Goal: Information Seeking & Learning: Learn about a topic

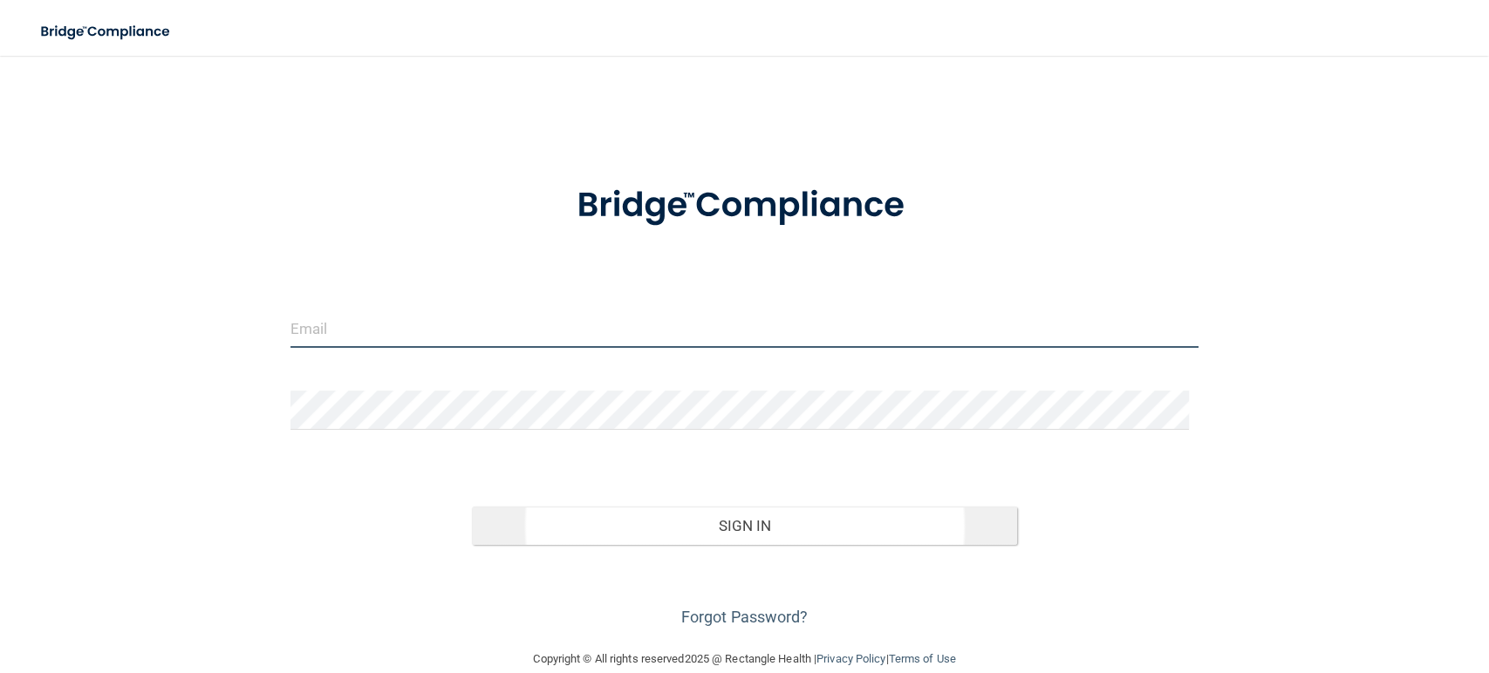
type input "[EMAIL_ADDRESS][DOMAIN_NAME]"
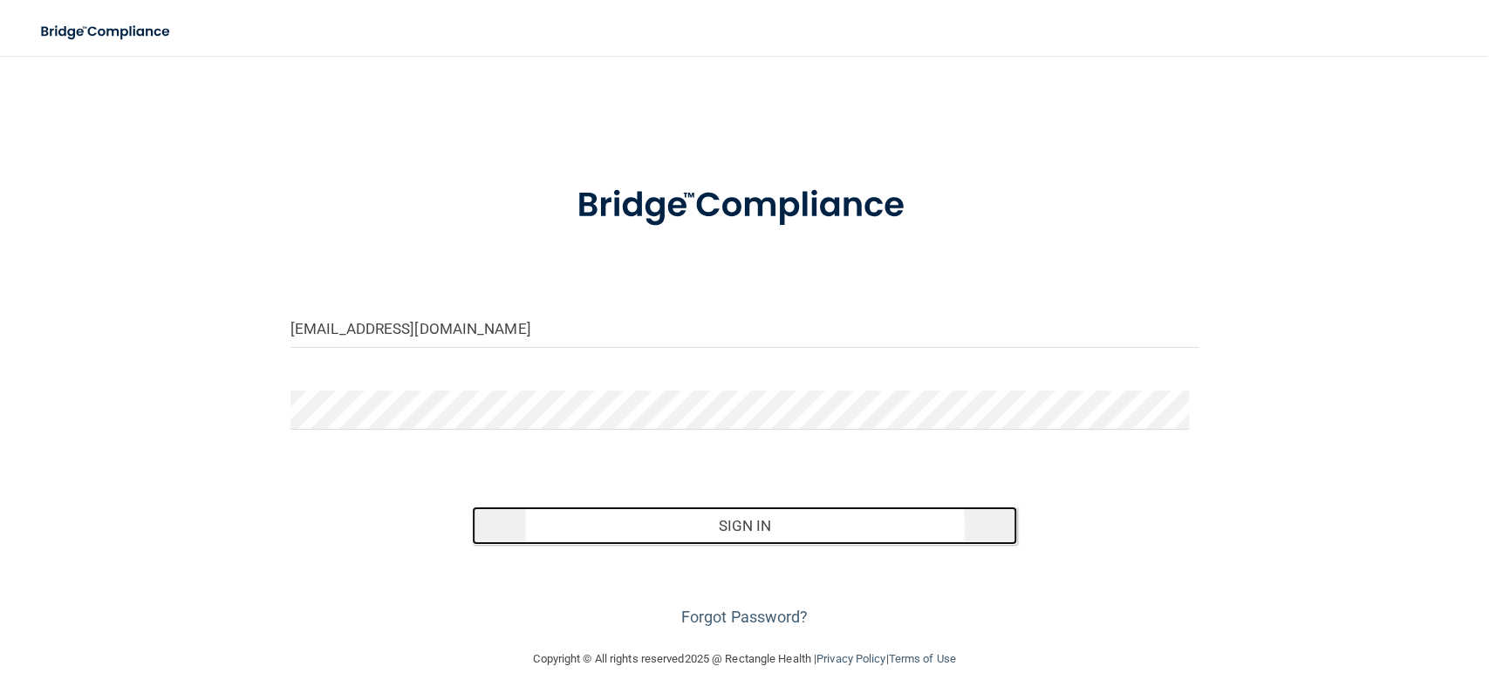
click at [551, 530] on button "Sign In" at bounding box center [744, 526] width 545 height 38
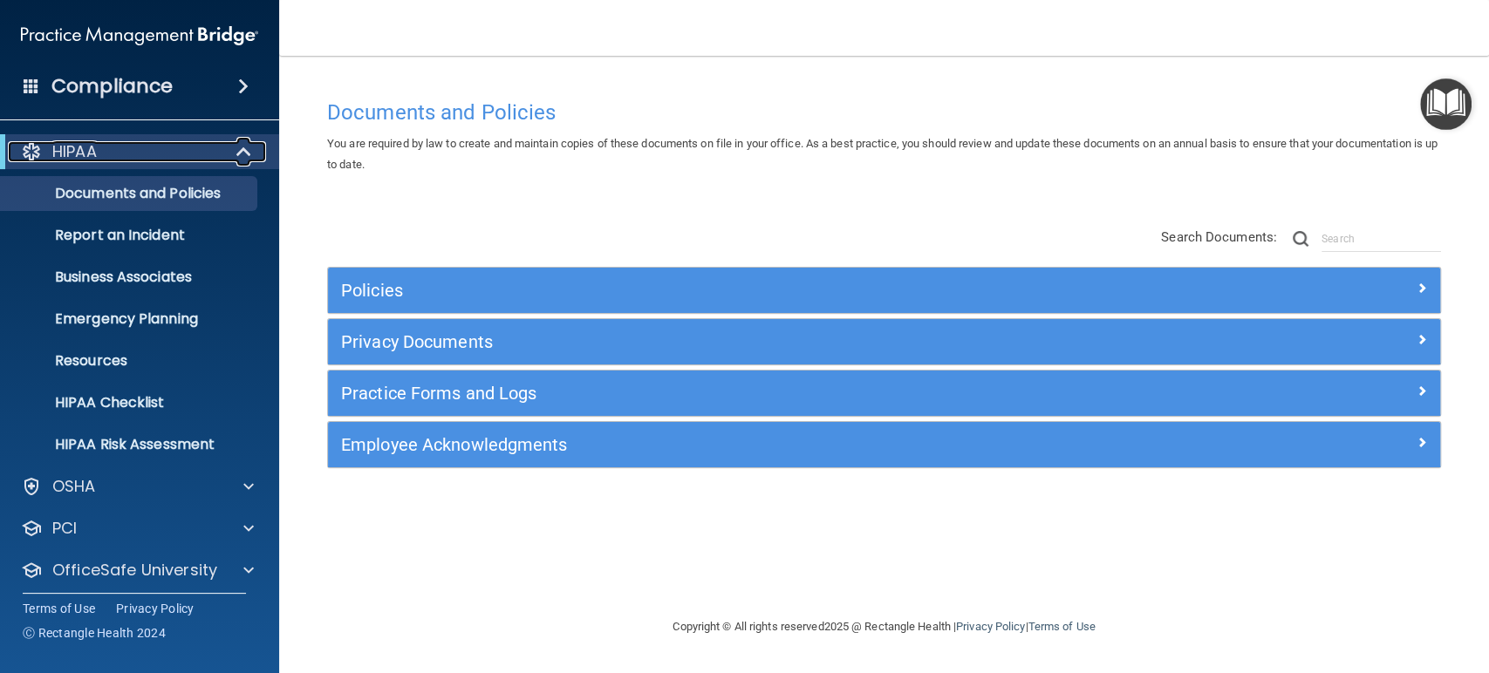
click at [251, 144] on span at bounding box center [245, 151] width 15 height 21
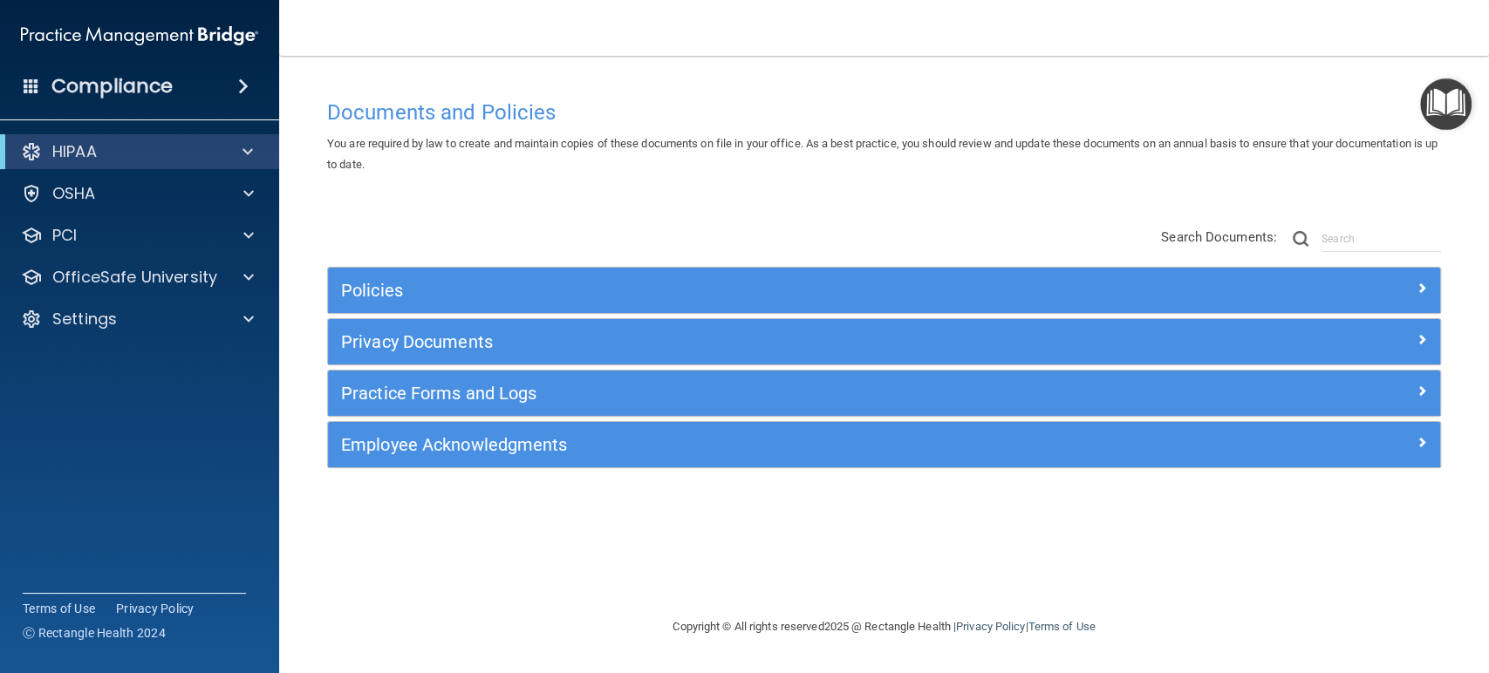
click at [174, 164] on div "HIPAA" at bounding box center [139, 151] width 279 height 35
click at [216, 152] on div "HIPAA" at bounding box center [115, 151] width 215 height 21
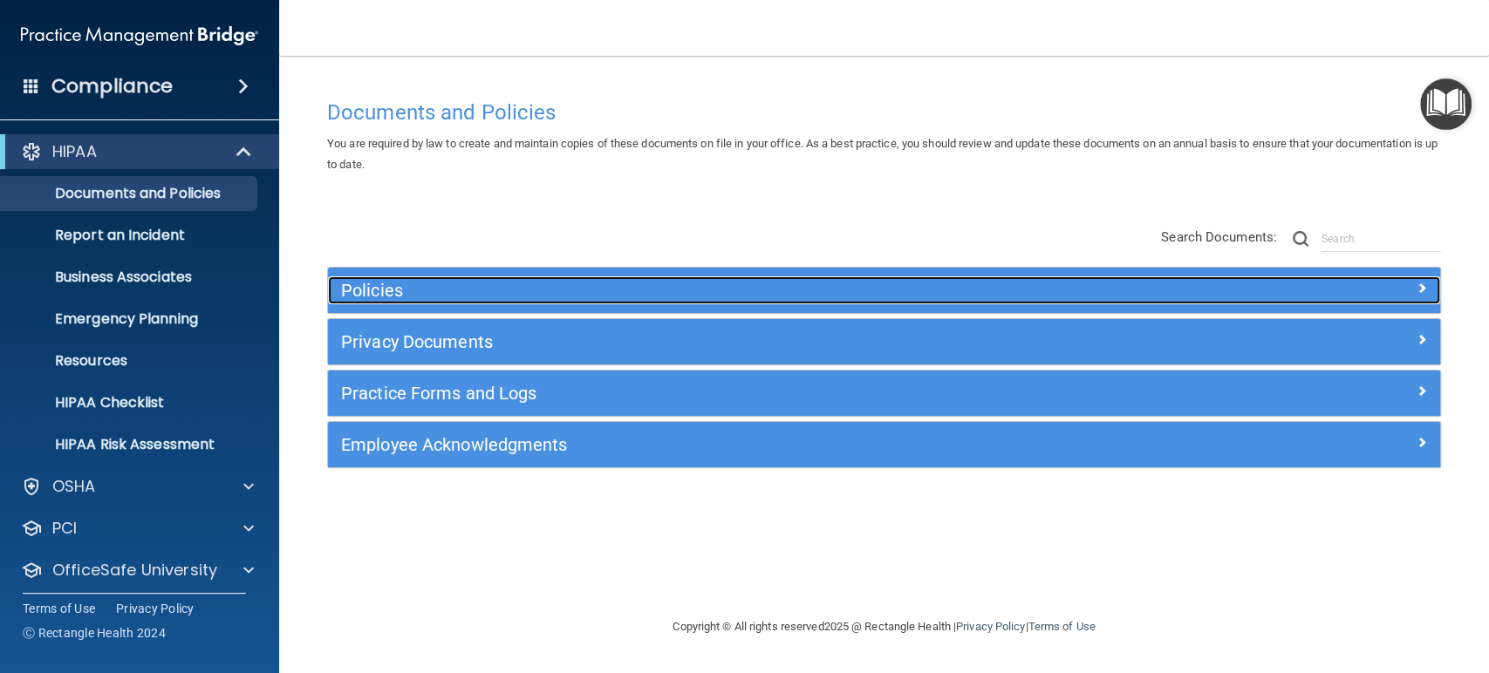
click at [392, 281] on h5 "Policies" at bounding box center [745, 290] width 808 height 19
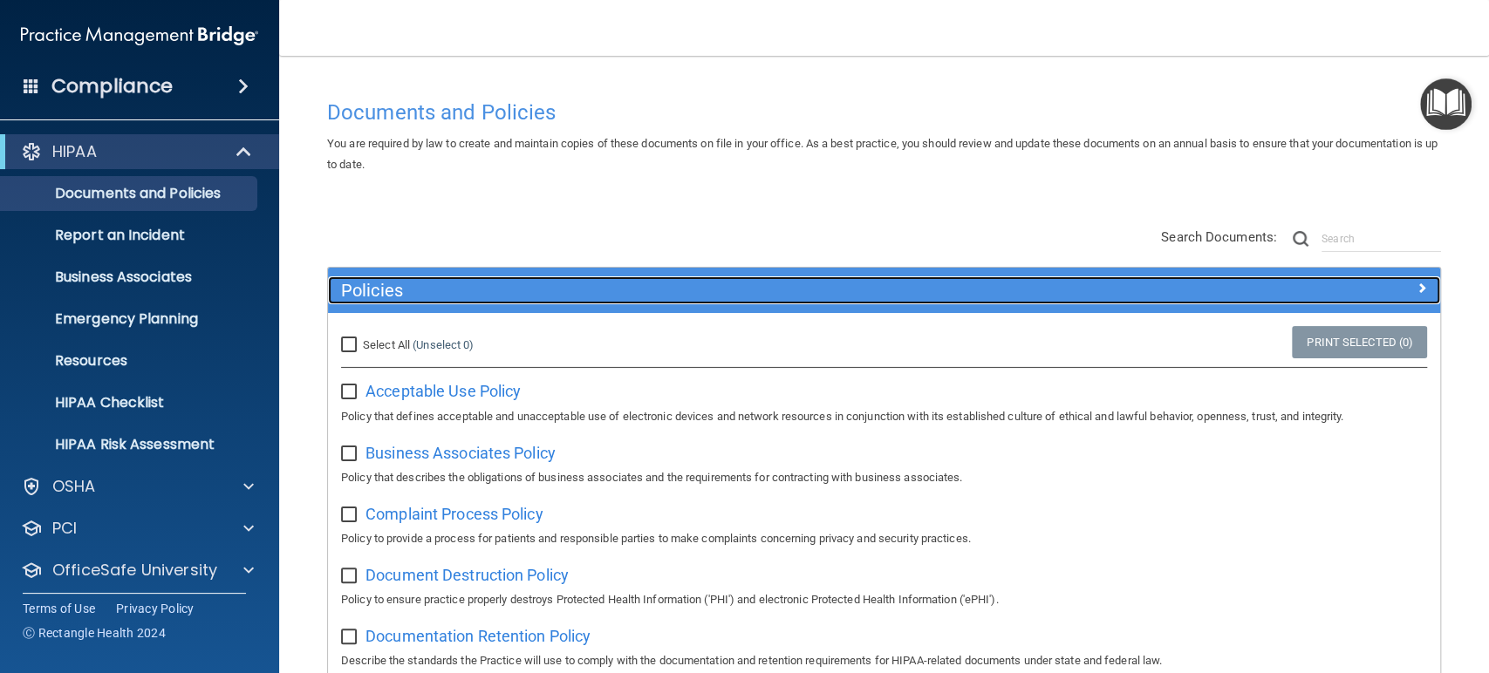
click at [384, 297] on h5 "Policies" at bounding box center [745, 290] width 808 height 19
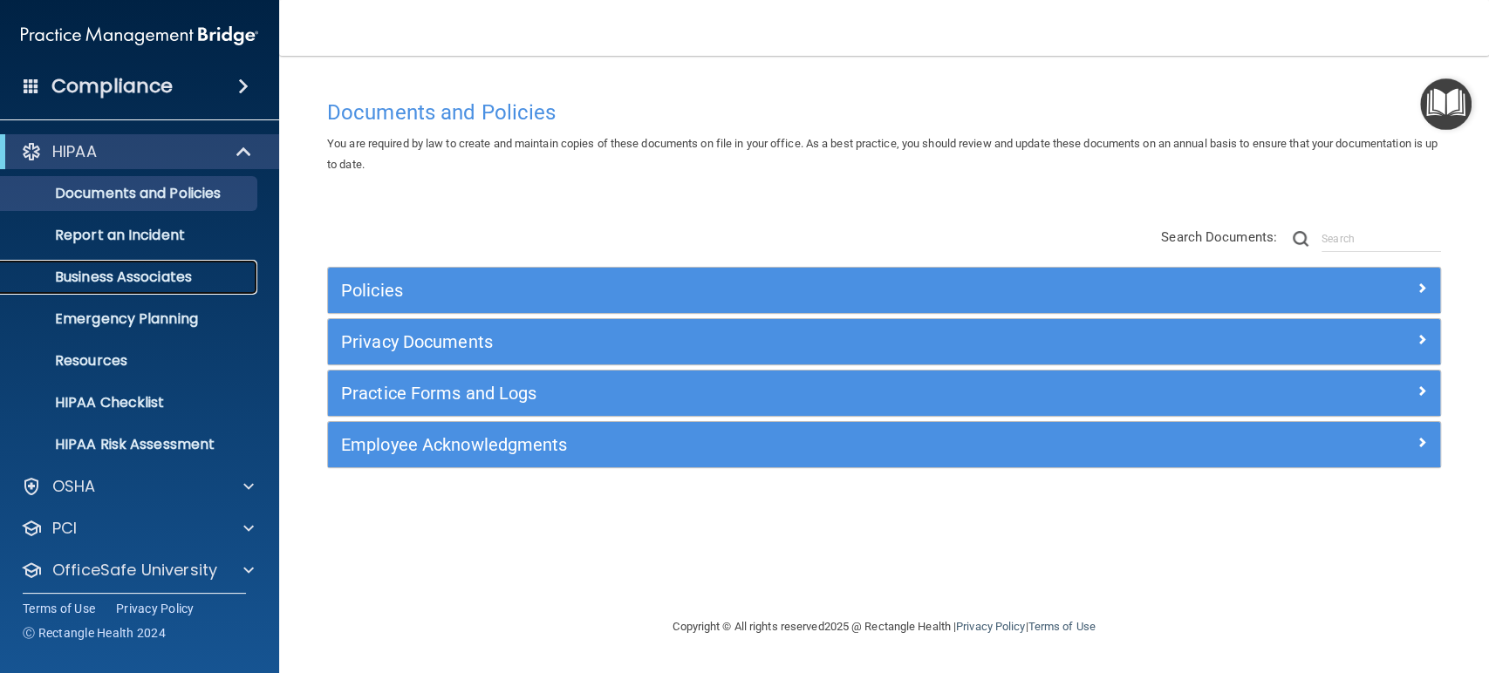
click at [184, 276] on p "Business Associates" at bounding box center [130, 277] width 238 height 17
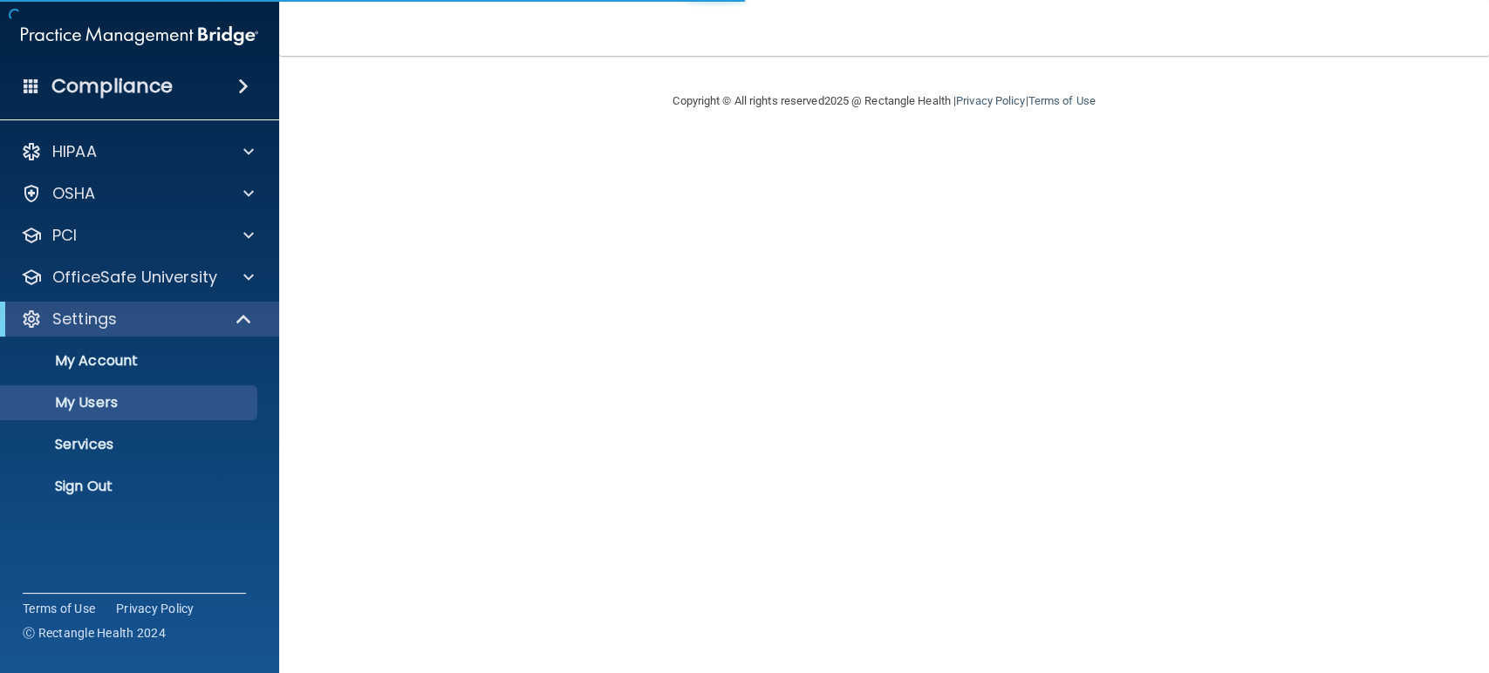
select select "20"
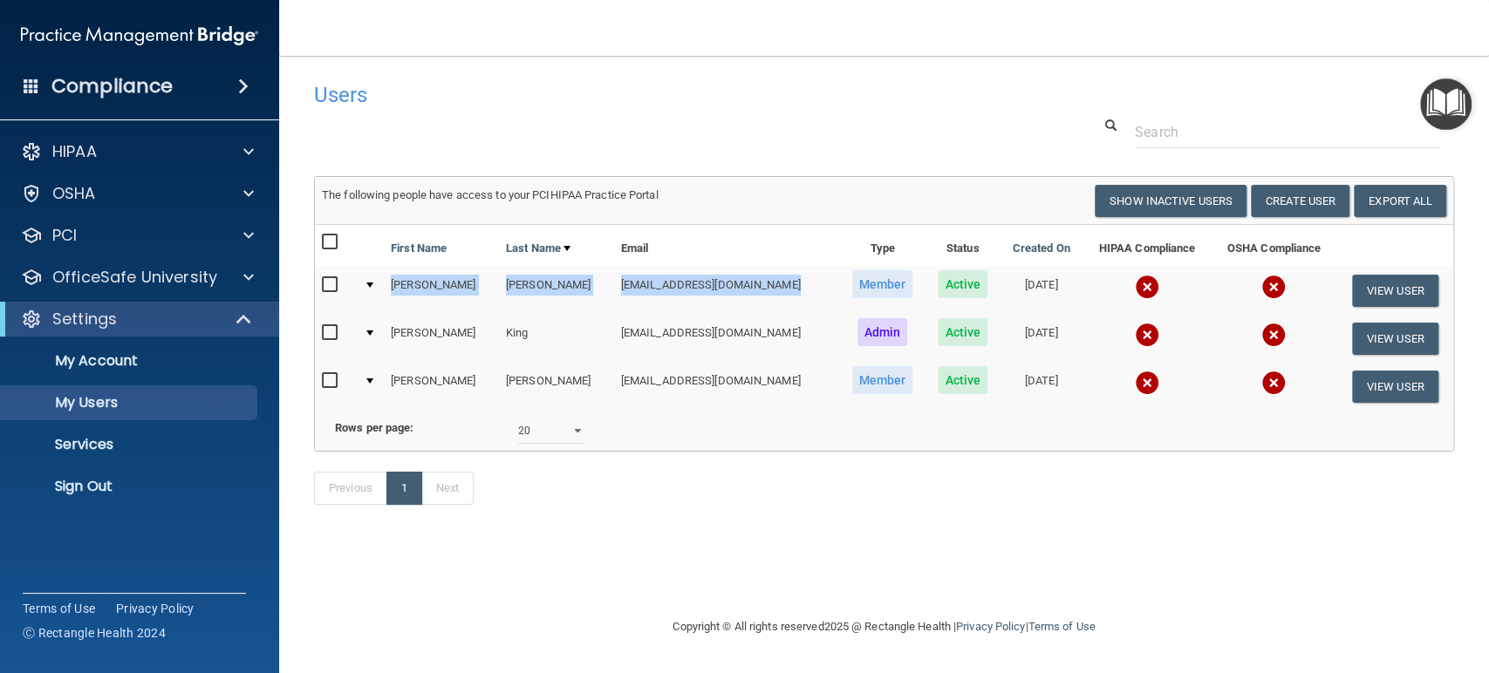
drag, startPoint x: 394, startPoint y: 281, endPoint x: 774, endPoint y: 285, distance: 380.2
click at [774, 285] on tr "Sally Johnson sjohnson@rectanglehealth.com Member Active 04/06/2023 View User" at bounding box center [884, 291] width 1138 height 48
click at [244, 284] on span at bounding box center [248, 277] width 10 height 21
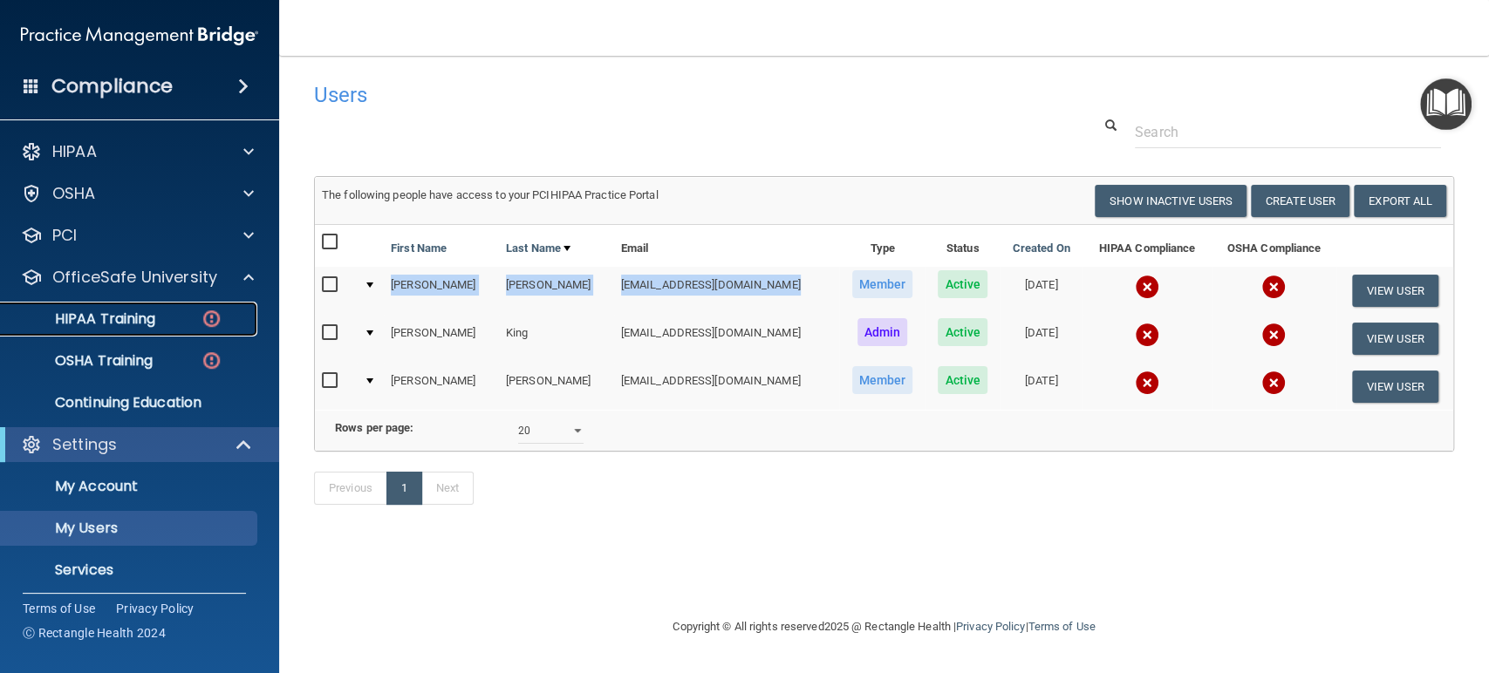
click at [181, 319] on div "HIPAA Training" at bounding box center [130, 318] width 238 height 17
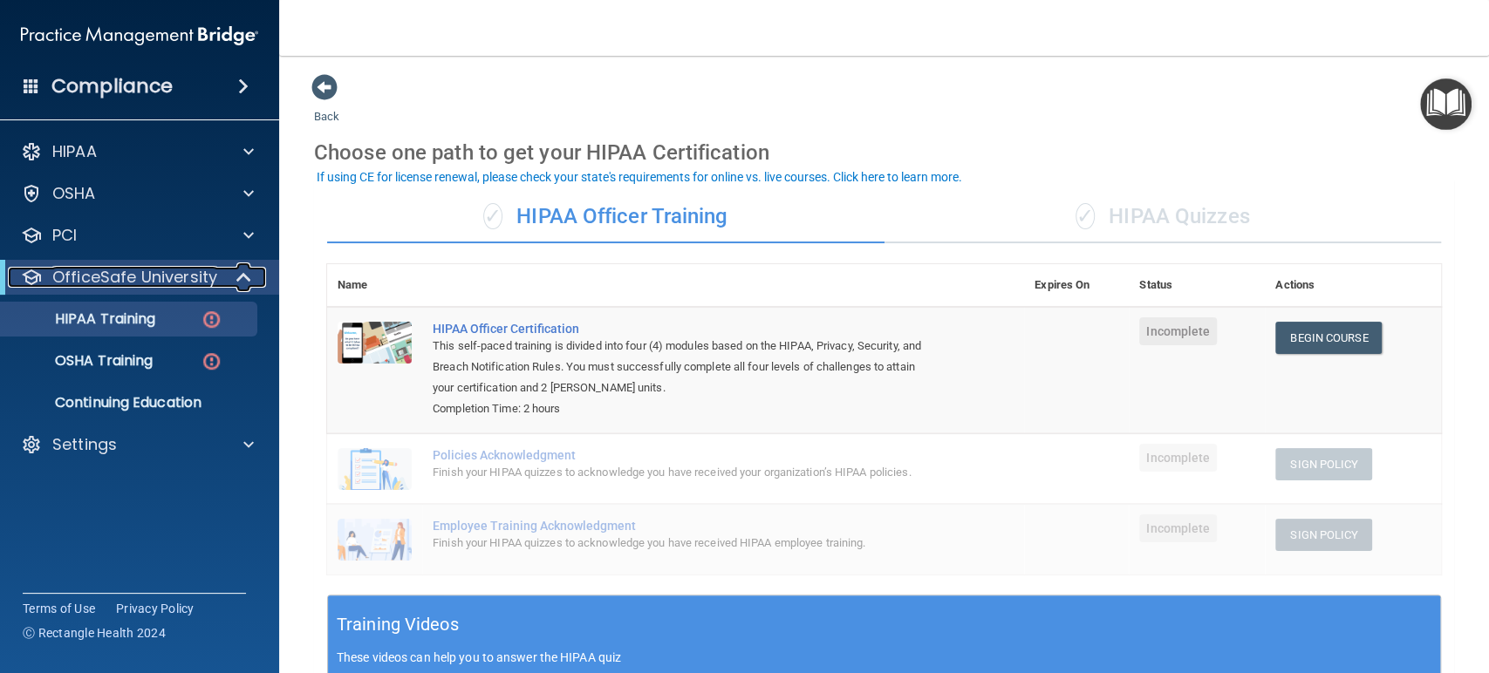
click at [239, 272] on span at bounding box center [245, 277] width 15 height 21
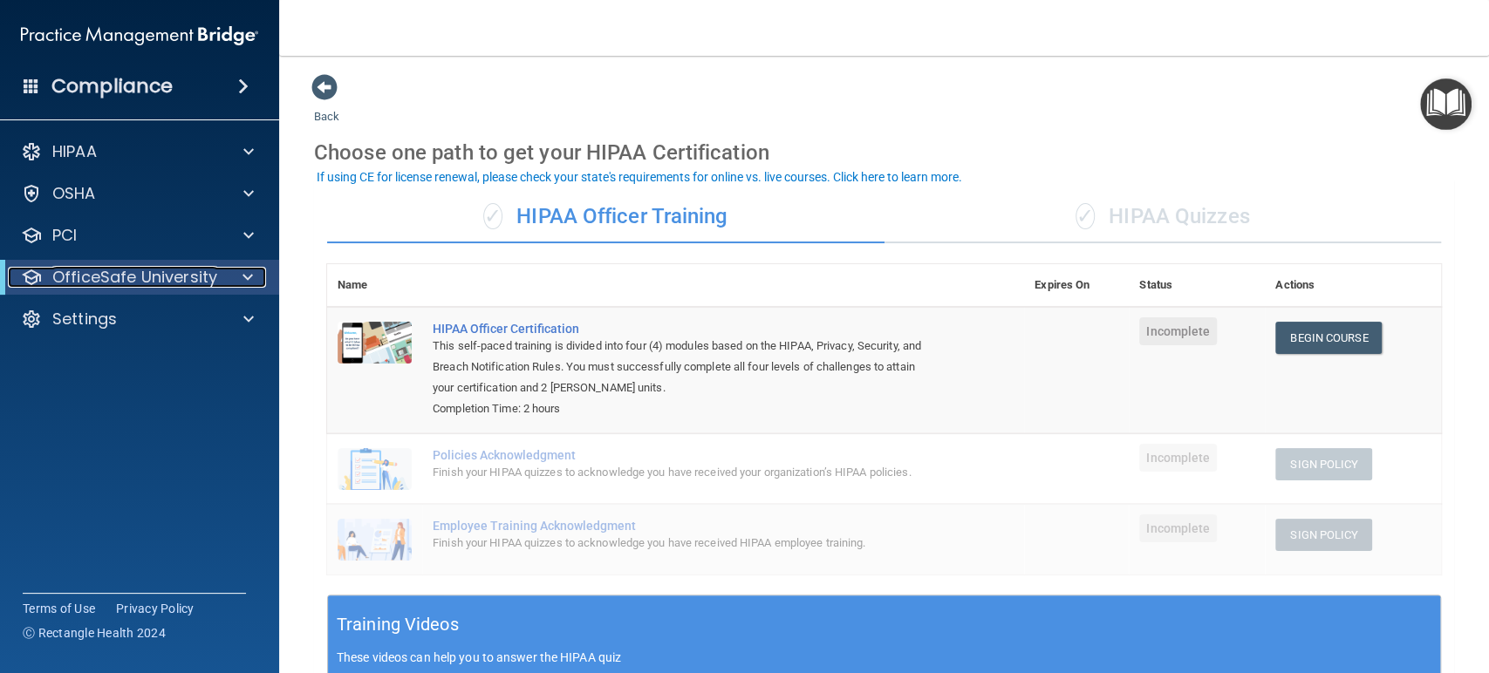
click at [239, 272] on div at bounding box center [244, 277] width 43 height 21
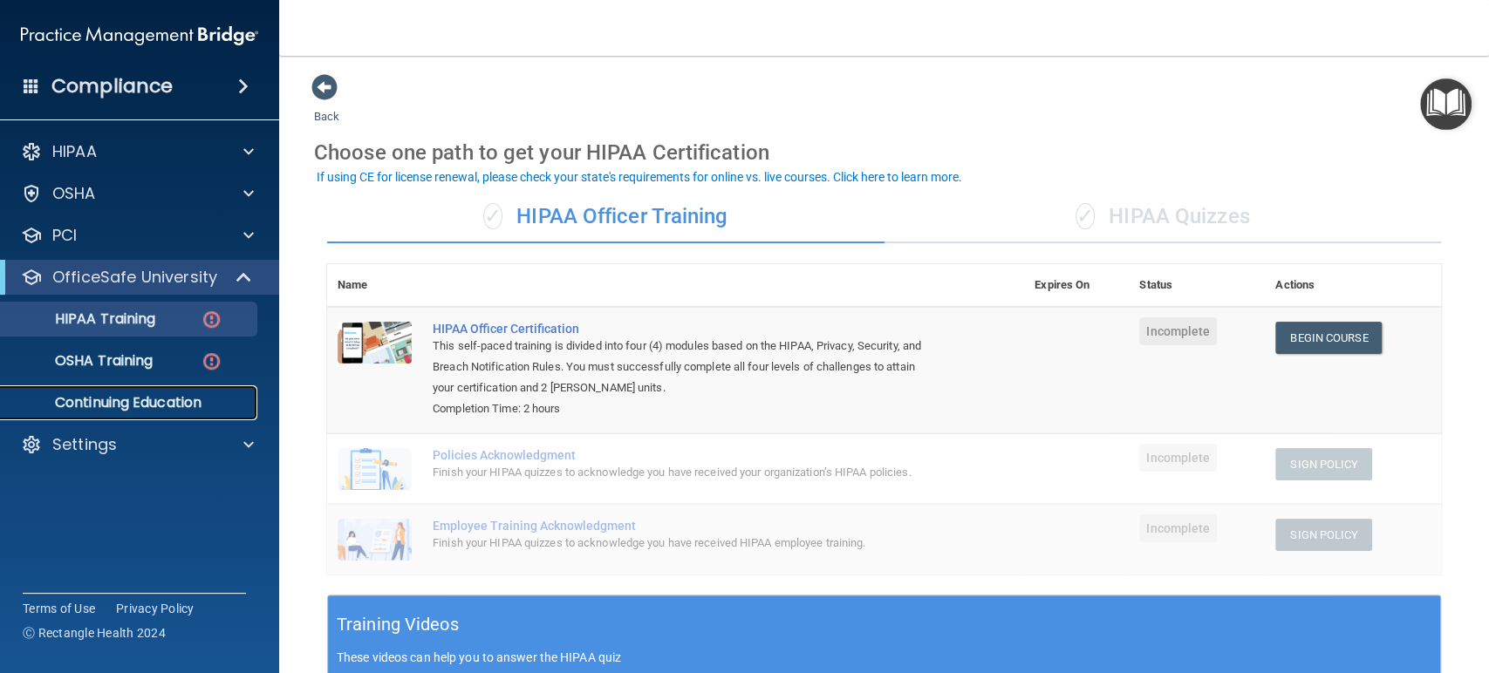
click at [170, 400] on p "Continuing Education" at bounding box center [130, 402] width 238 height 17
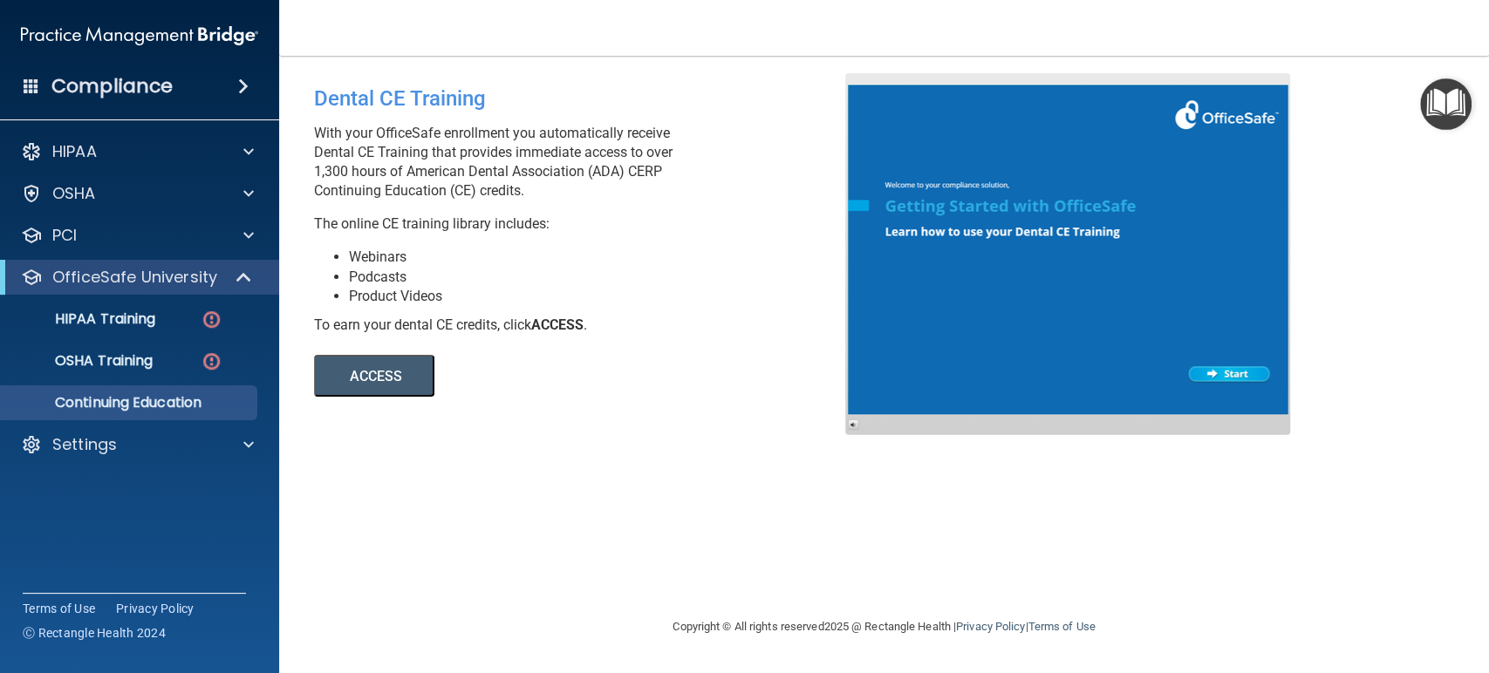
click at [378, 369] on button "ACCESS" at bounding box center [374, 376] width 120 height 42
click at [239, 277] on span at bounding box center [245, 277] width 15 height 21
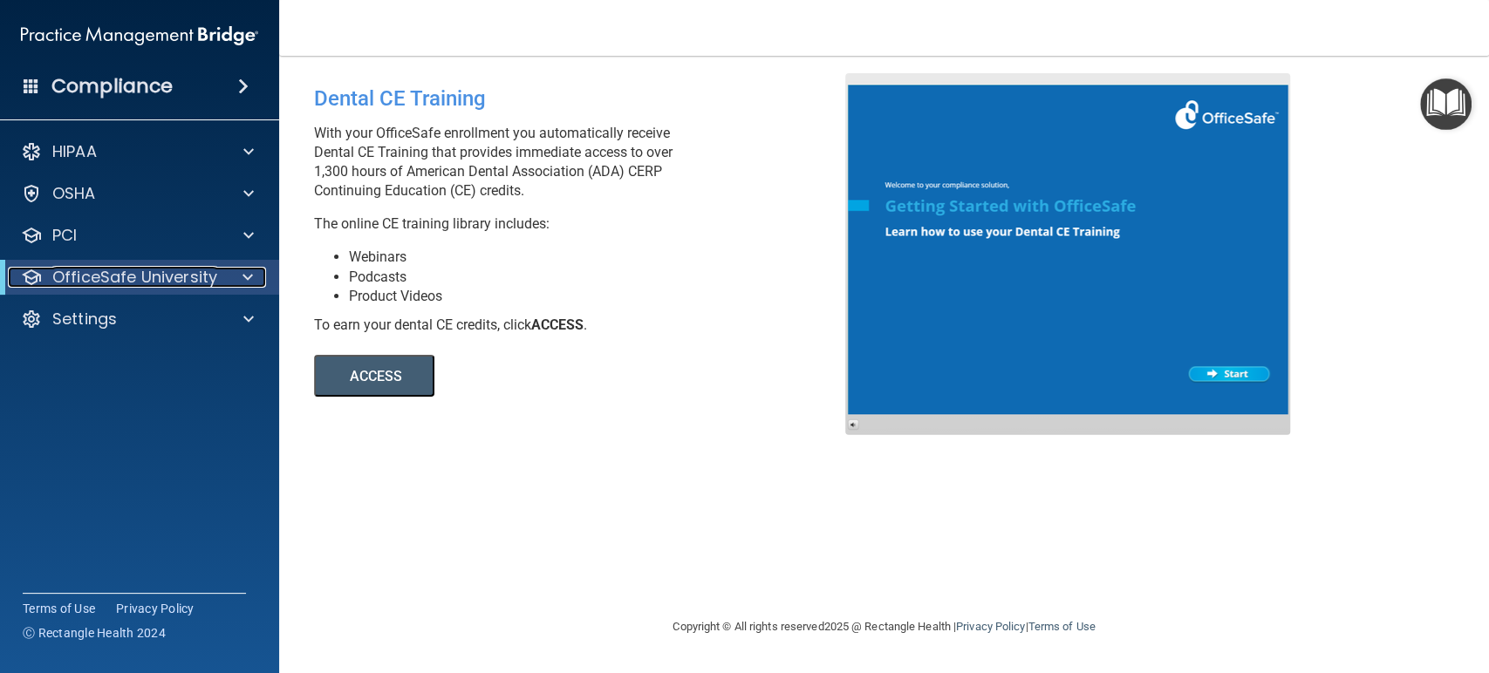
click at [248, 274] on span at bounding box center [247, 277] width 10 height 21
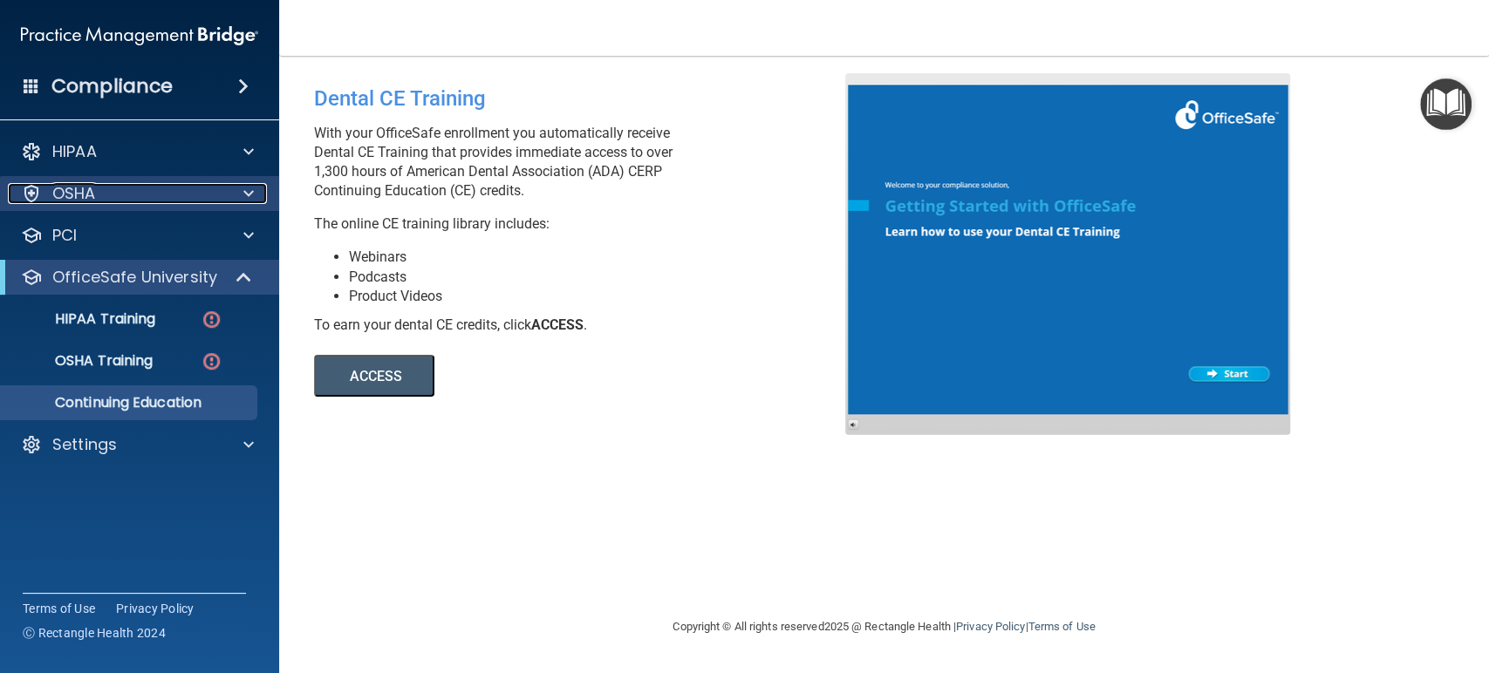
click at [250, 196] on span at bounding box center [248, 193] width 10 height 21
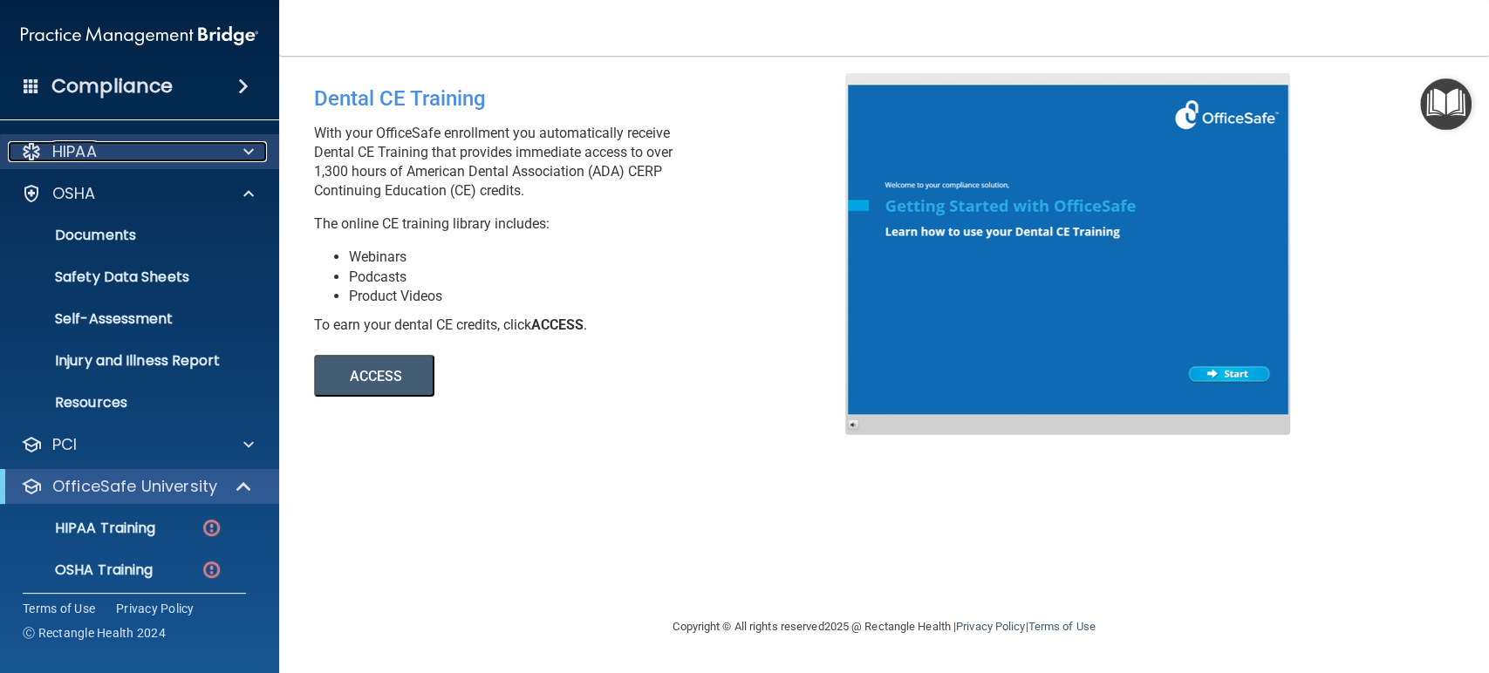
click at [251, 156] on span at bounding box center [248, 151] width 10 height 21
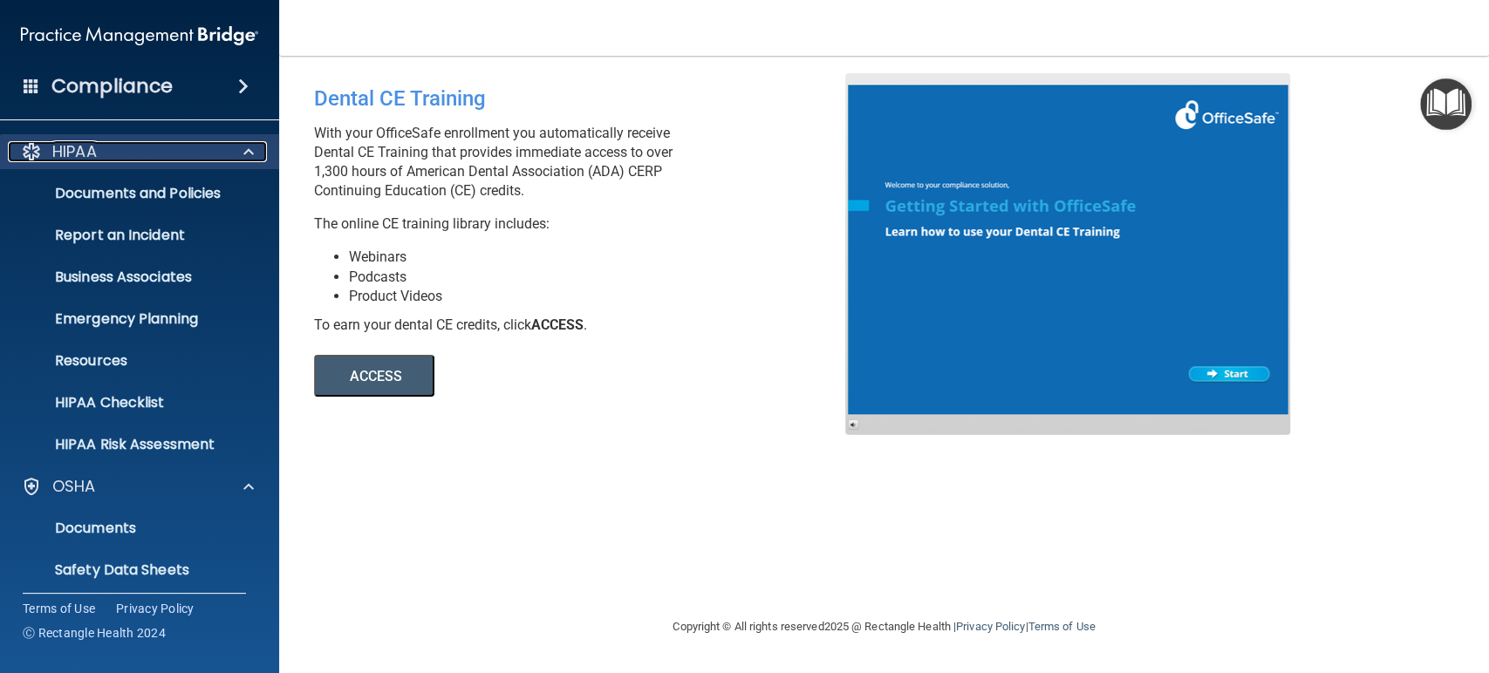
click at [251, 156] on span at bounding box center [248, 151] width 10 height 21
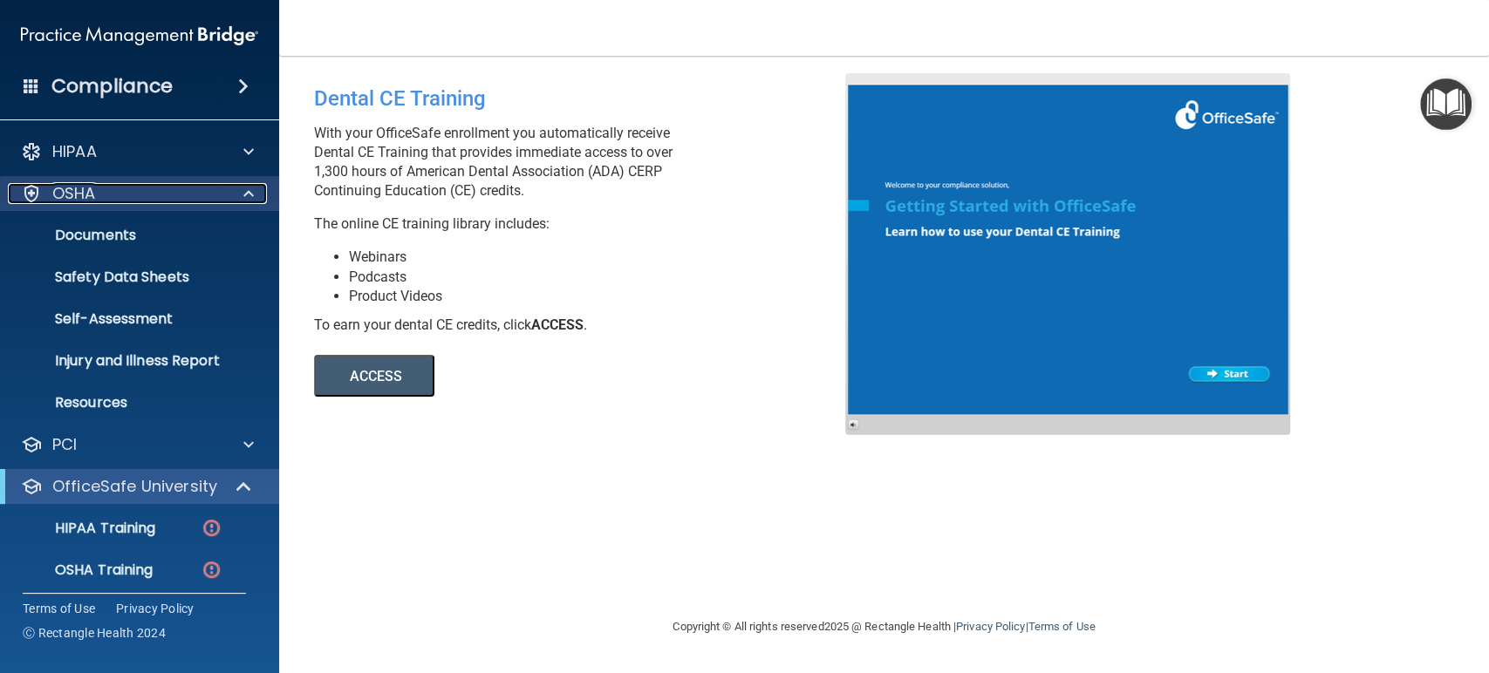
click at [250, 191] on span at bounding box center [248, 193] width 10 height 21
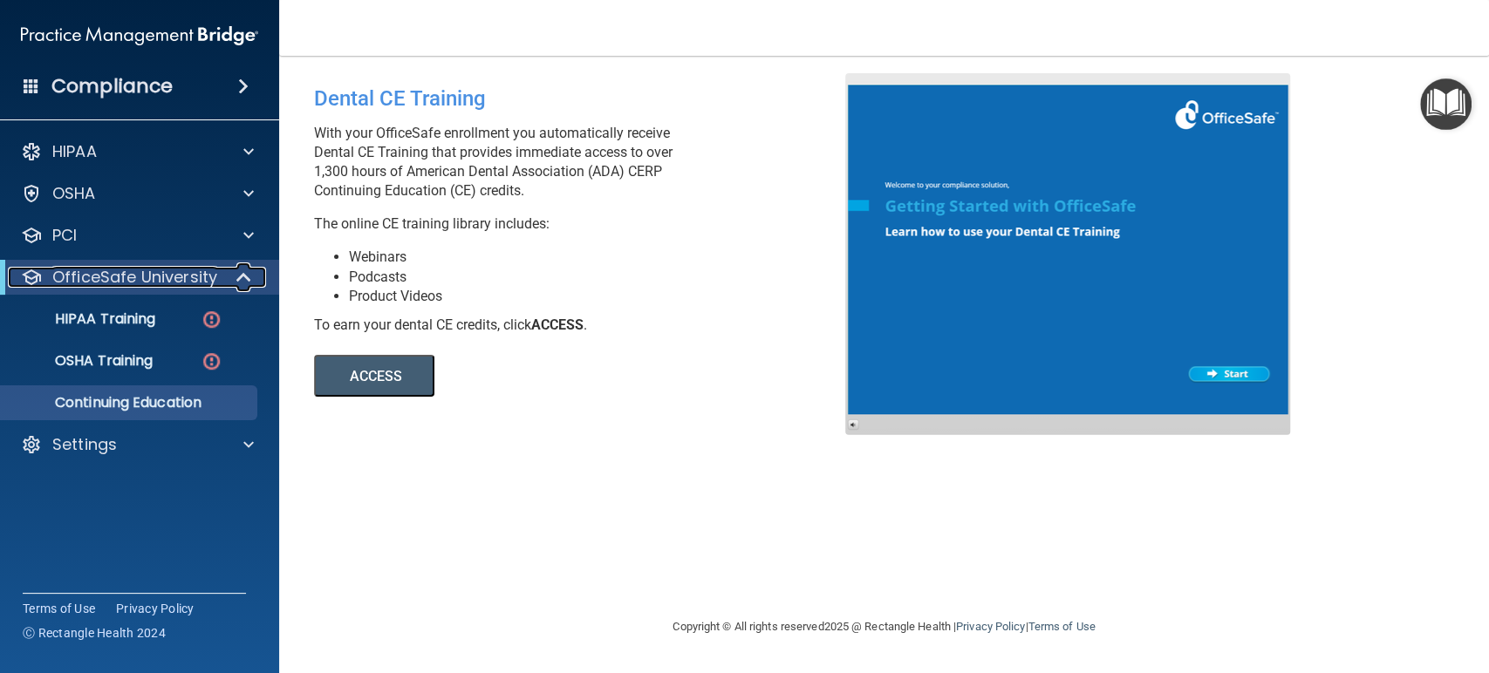
click at [240, 272] on span at bounding box center [245, 277] width 15 height 21
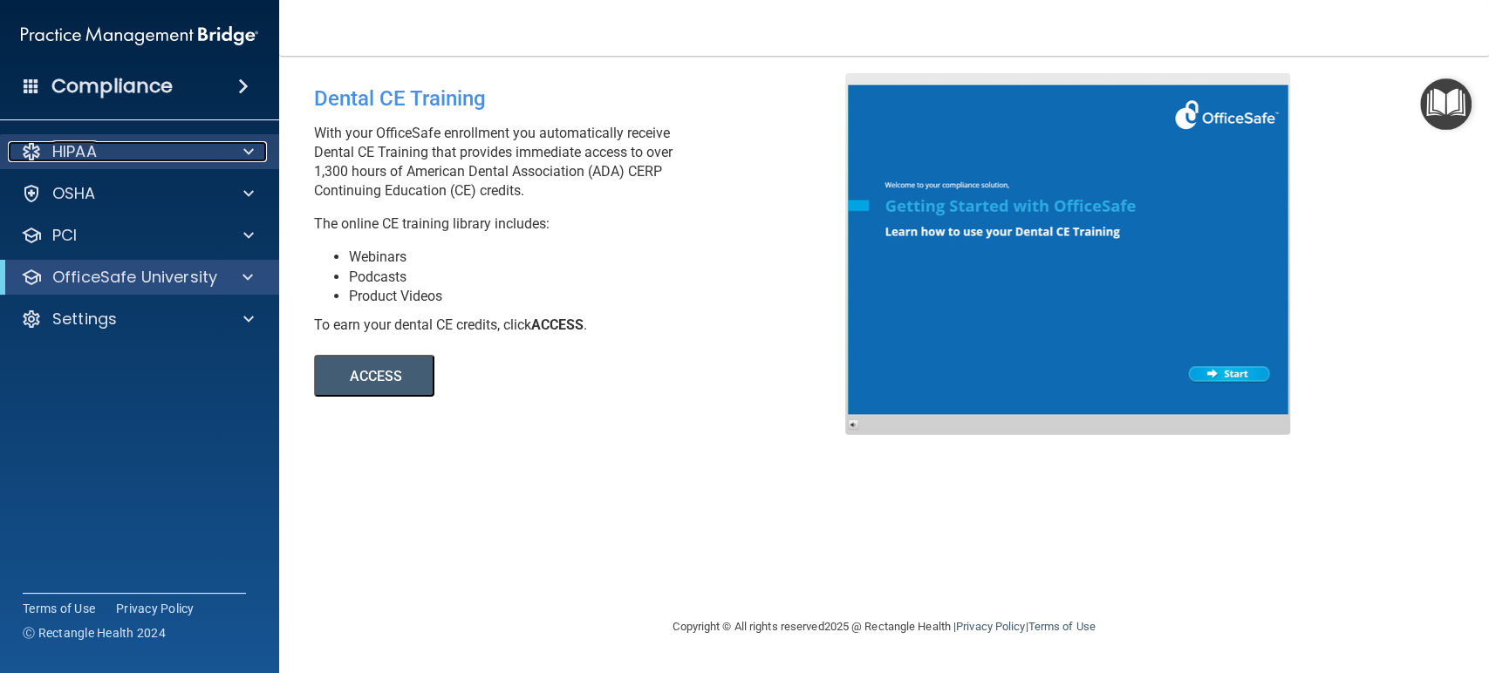
click at [248, 153] on span at bounding box center [248, 151] width 10 height 21
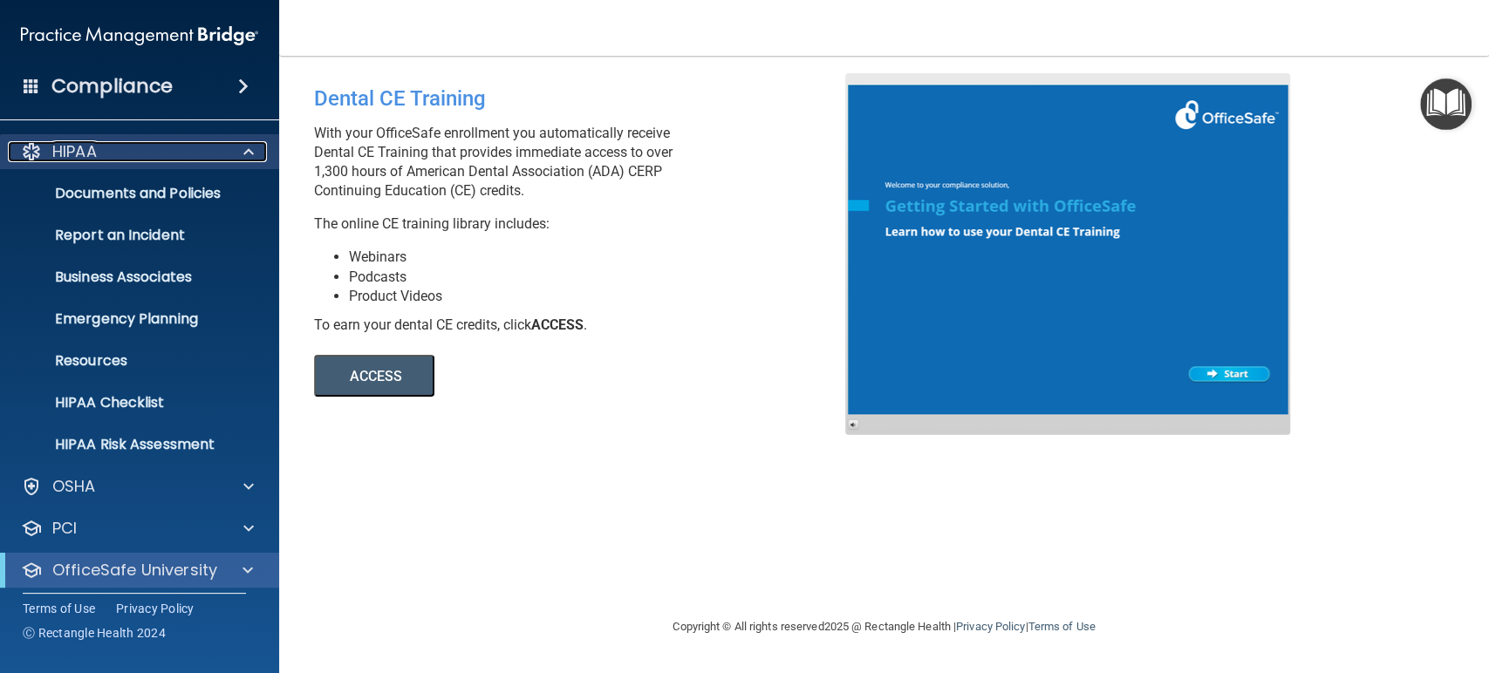
click at [215, 156] on div "HIPAA" at bounding box center [116, 151] width 216 height 21
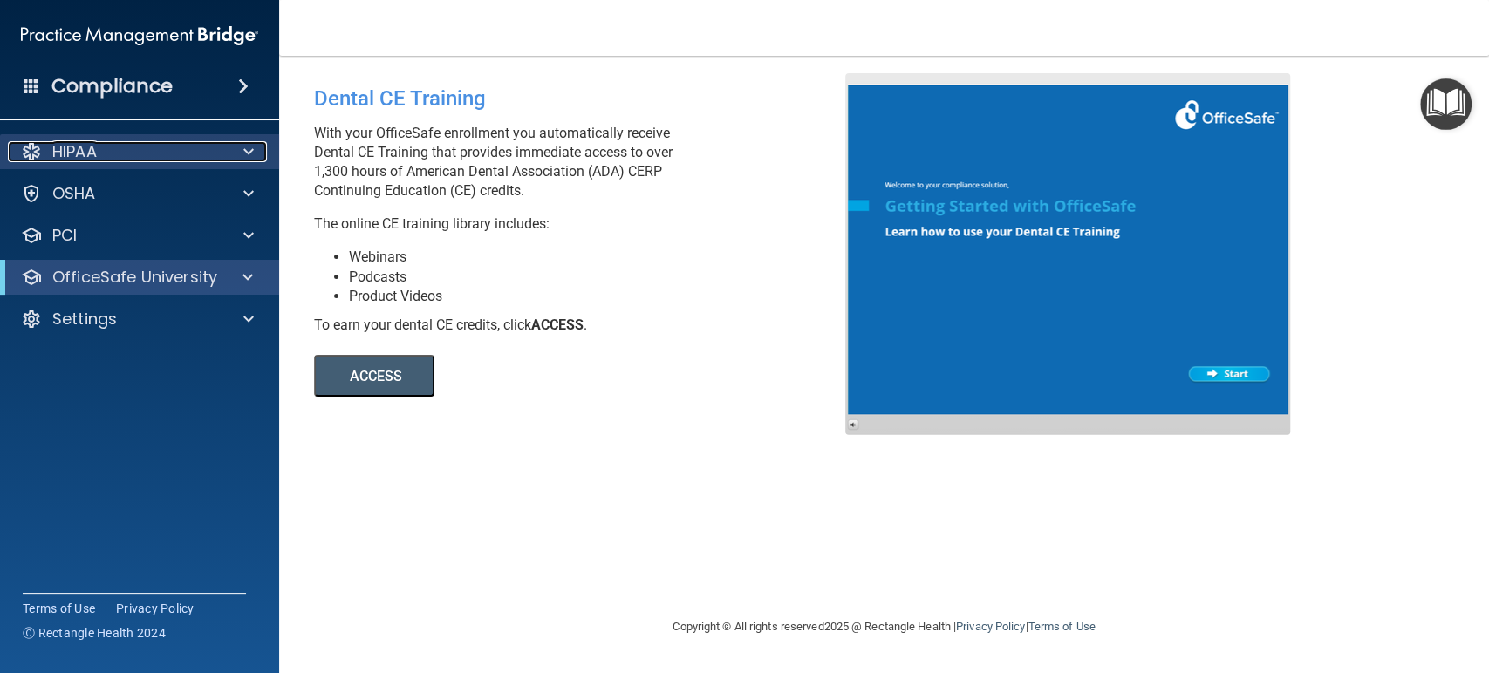
click at [238, 146] on div at bounding box center [246, 151] width 44 height 21
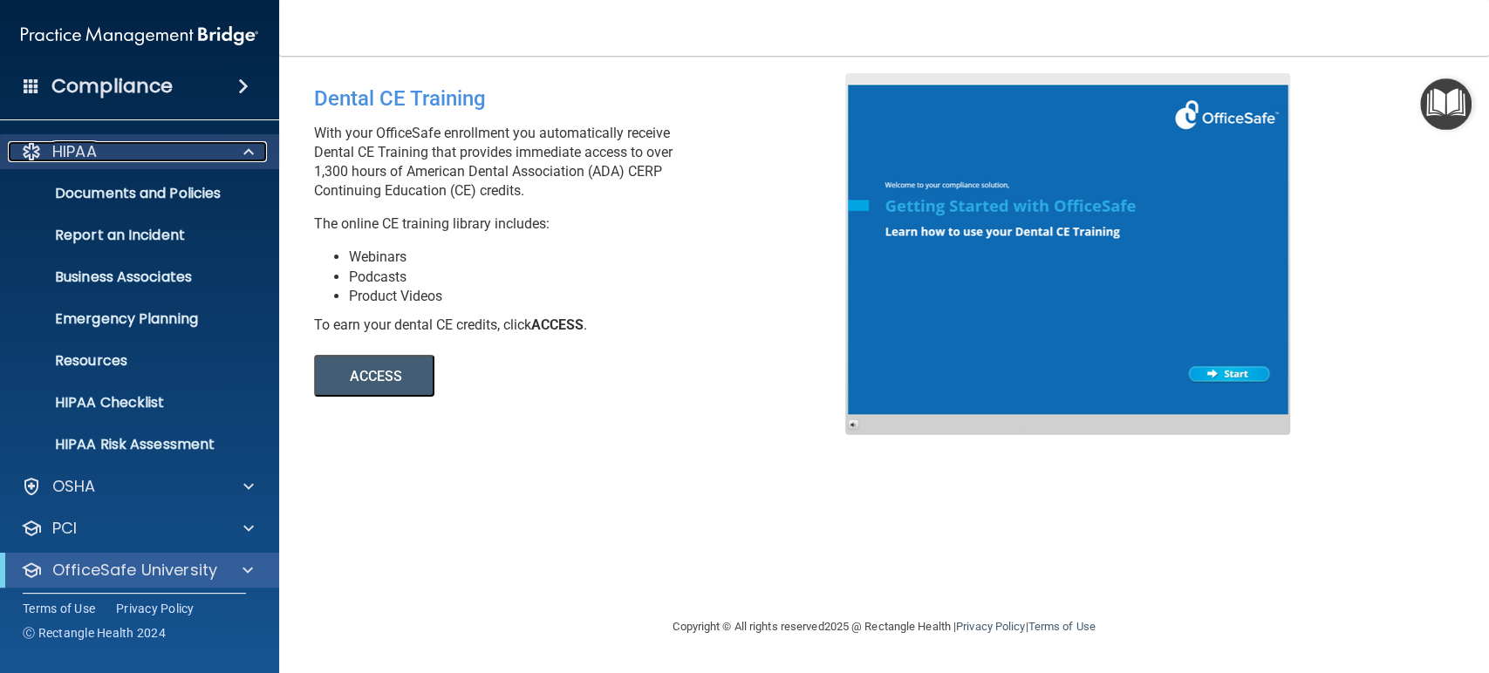
click at [258, 147] on div at bounding box center [246, 151] width 44 height 21
